Goal: Find specific page/section

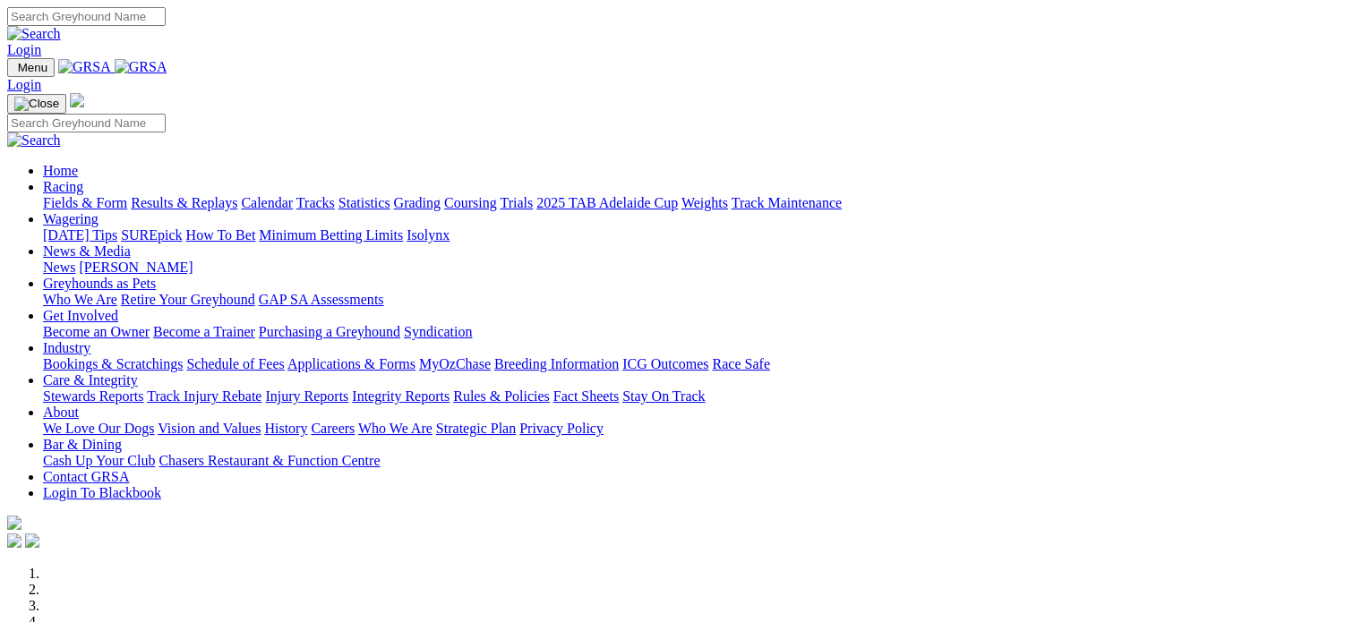
click at [41, 42] on link "Login" at bounding box center [24, 49] width 34 height 15
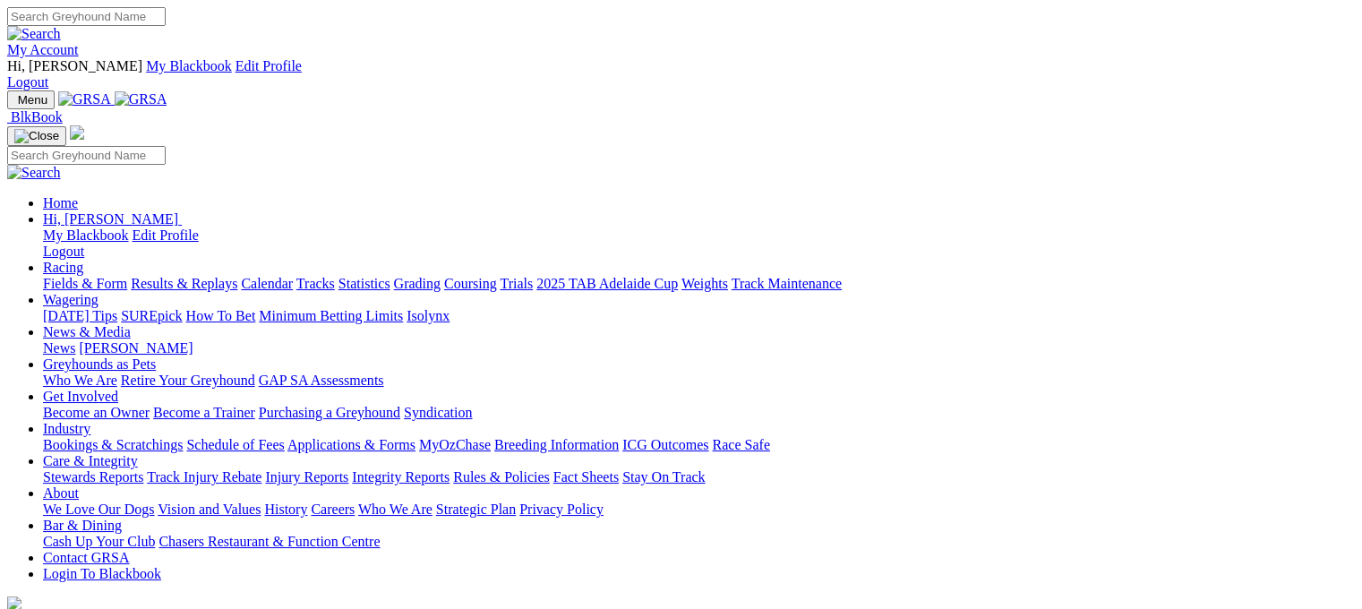
click at [83, 260] on link "Racing" at bounding box center [63, 267] width 40 height 15
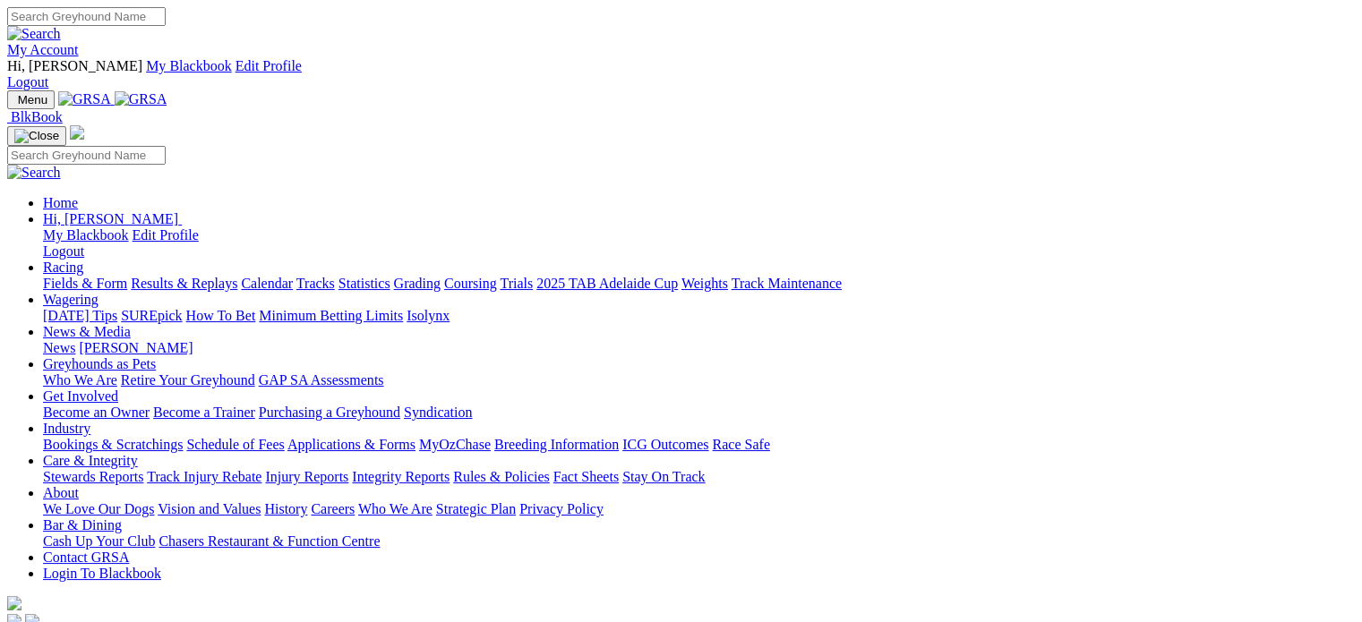
click at [83, 260] on link "Racing" at bounding box center [63, 267] width 40 height 15
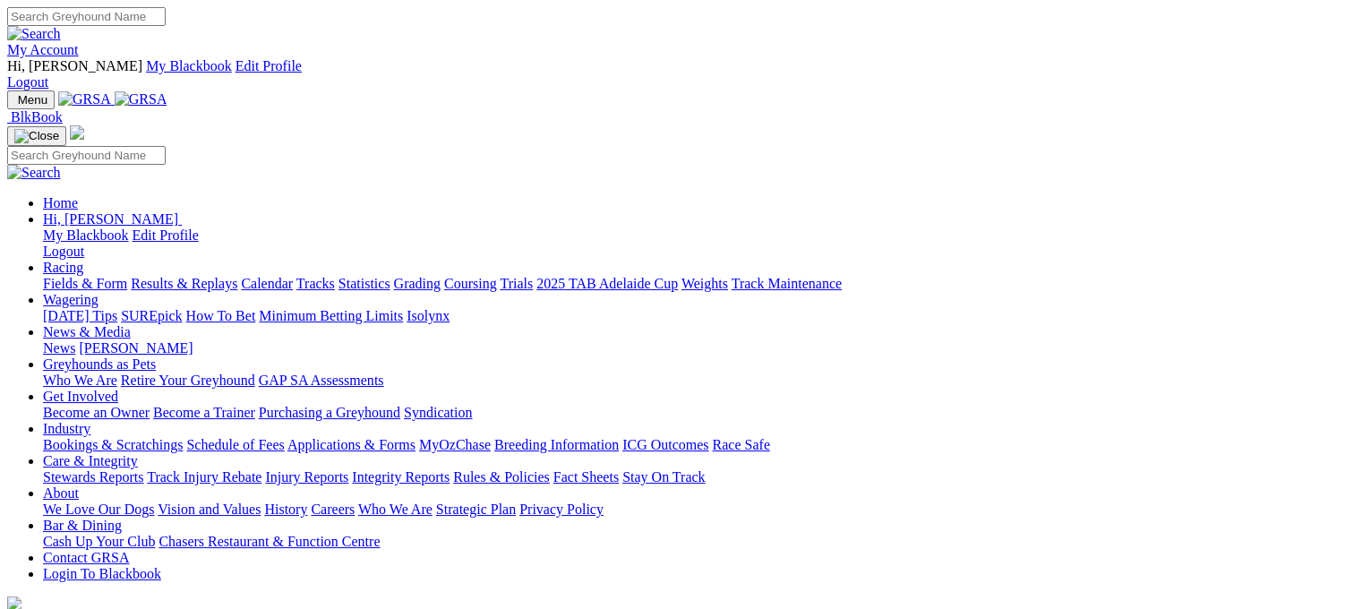
click at [67, 276] on link "Fields & Form" at bounding box center [85, 283] width 84 height 15
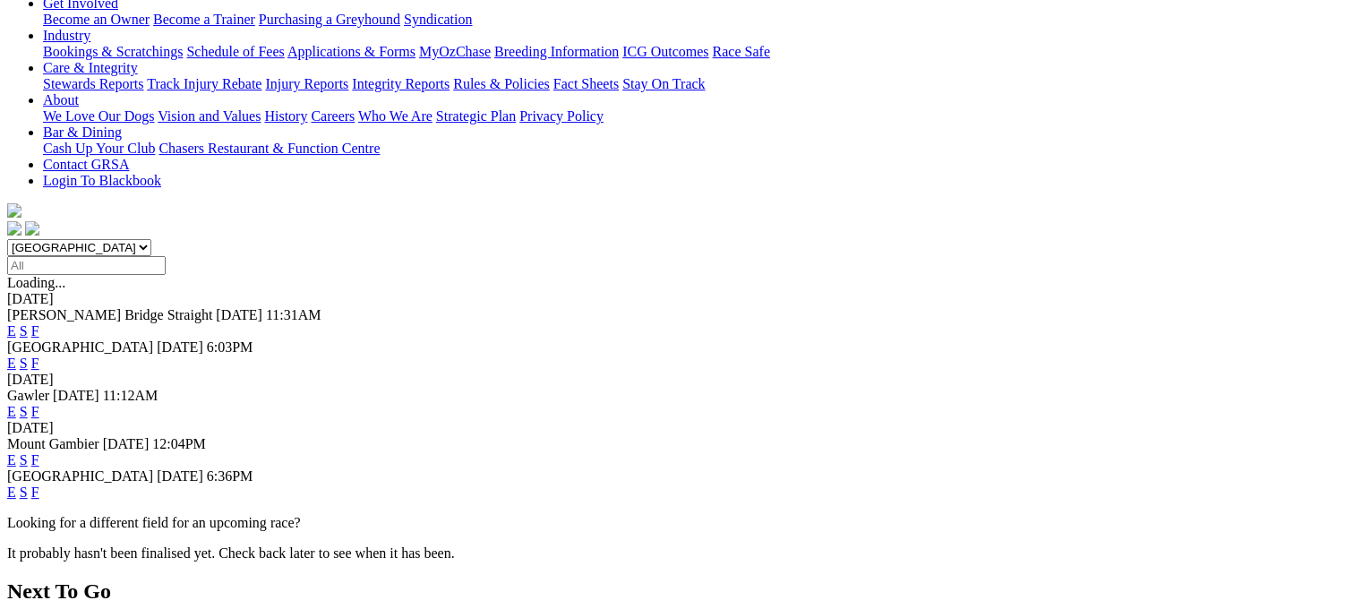
scroll to position [448, 0]
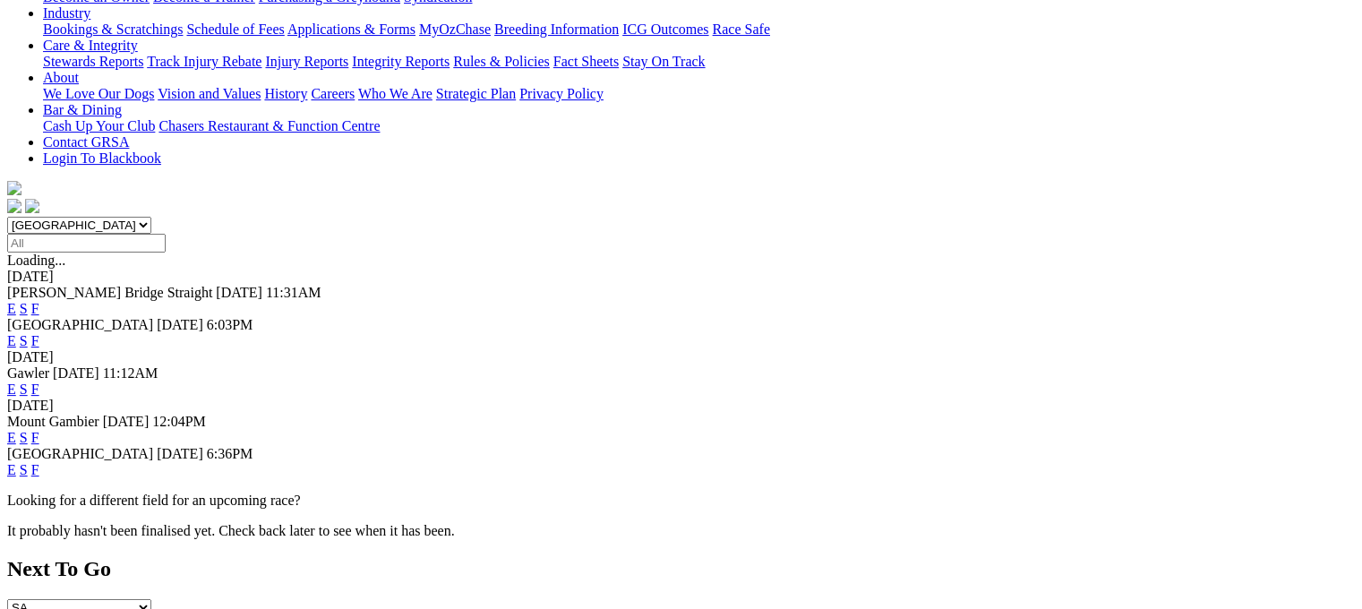
click at [39, 462] on link "F" at bounding box center [35, 469] width 8 height 15
